Goal: Information Seeking & Learning: Learn about a topic

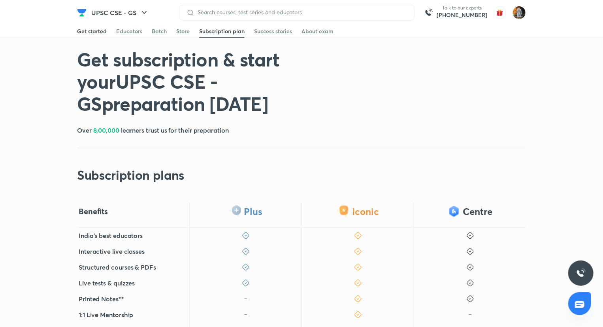
click at [84, 33] on div "Get started" at bounding box center [92, 31] width 30 height 8
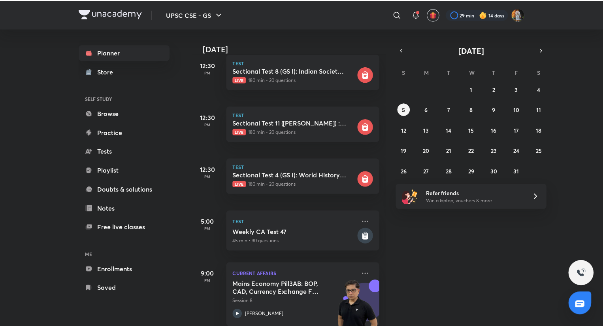
scroll to position [361, 0]
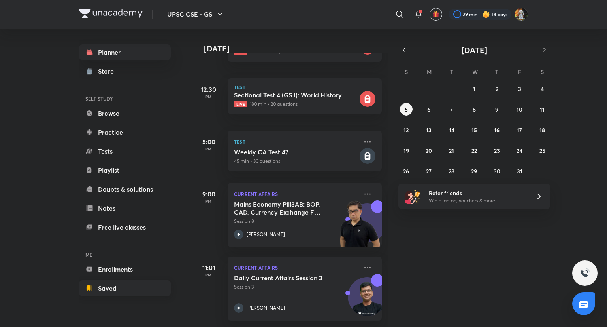
click at [98, 280] on link "Saved" at bounding box center [125, 288] width 92 height 16
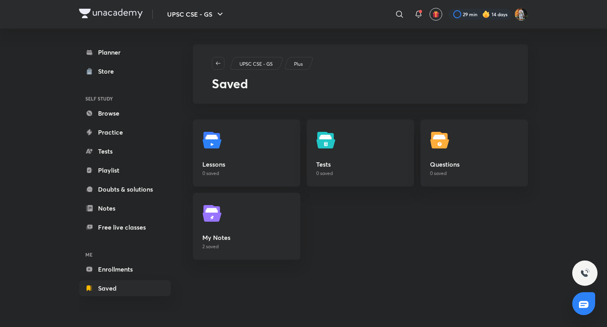
click at [127, 272] on link "Enrollments" at bounding box center [125, 269] width 92 height 16
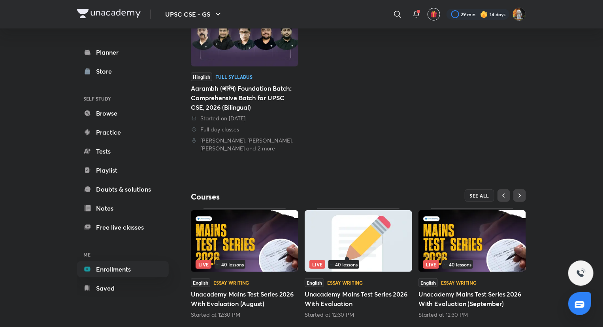
scroll to position [146, 0]
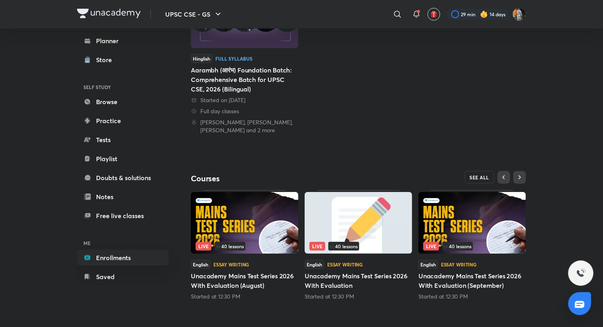
click at [476, 179] on span "SEE ALL" at bounding box center [480, 177] width 20 height 6
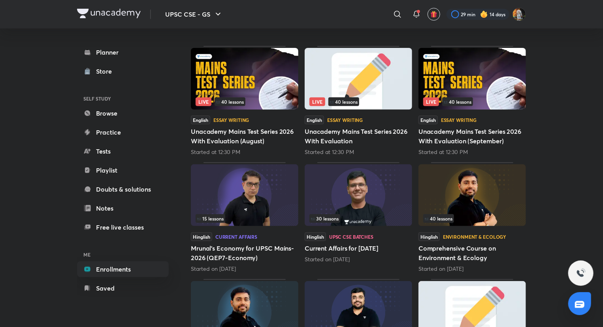
scroll to position [113, 0]
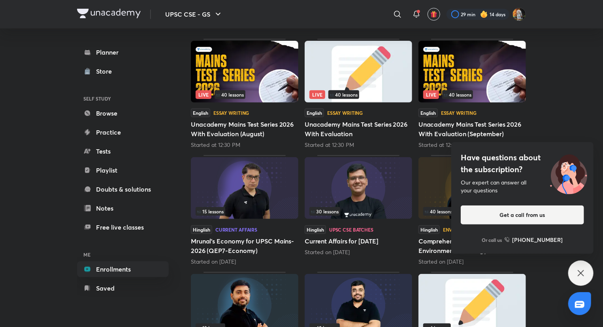
click at [578, 272] on icon at bounding box center [581, 272] width 9 height 9
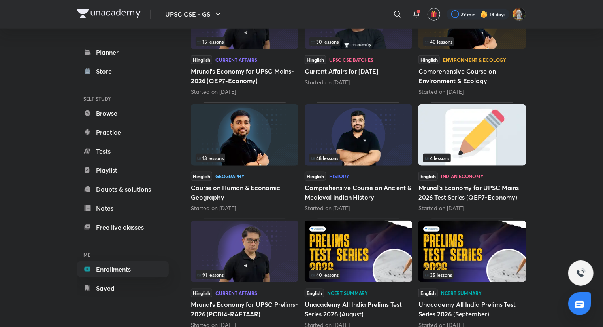
scroll to position [293, 0]
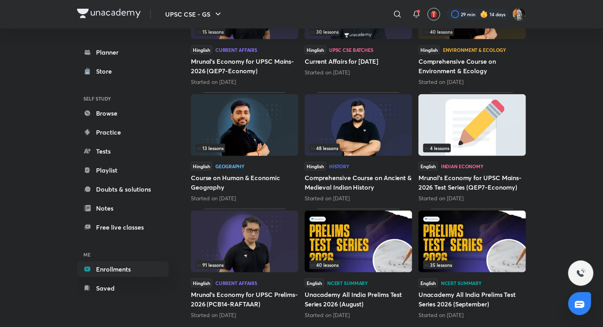
click at [251, 235] on img at bounding box center [245, 241] width 108 height 62
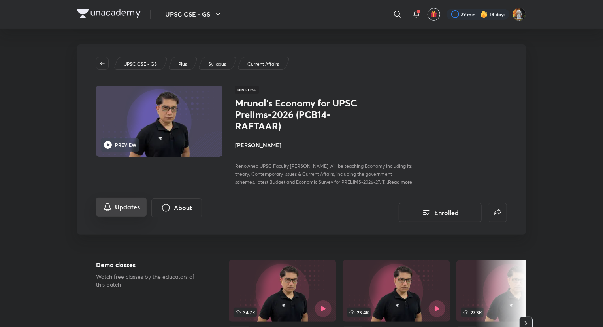
click at [121, 216] on button "Updates" at bounding box center [121, 206] width 51 height 19
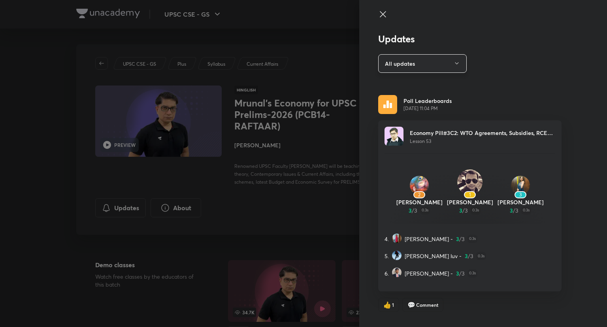
click at [386, 62] on button "All updates" at bounding box center [422, 63] width 89 height 19
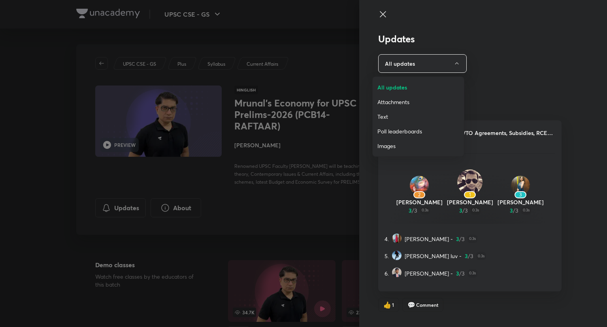
click at [387, 102] on span "Attachments" at bounding box center [419, 102] width 82 height 8
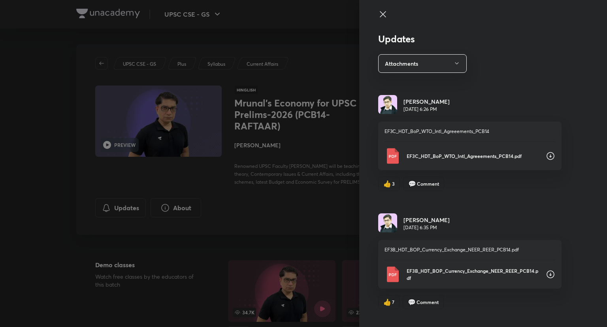
click at [522, 159] on div "EF3C_HDT_BoP_WTO_Intl_Agreeements_PCB14.pdf" at bounding box center [470, 156] width 171 height 16
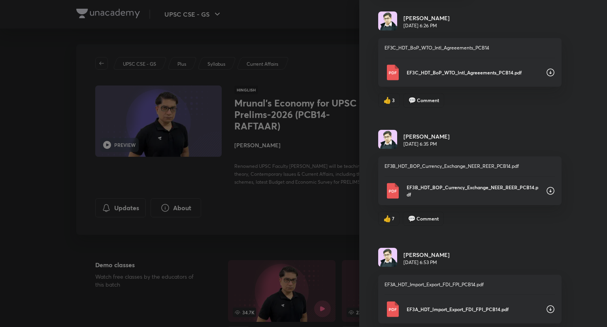
scroll to position [89, 0]
